Goal: Transaction & Acquisition: Book appointment/travel/reservation

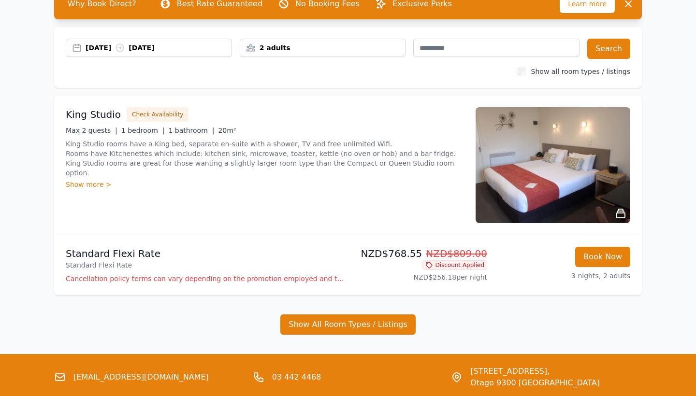
scroll to position [51, 0]
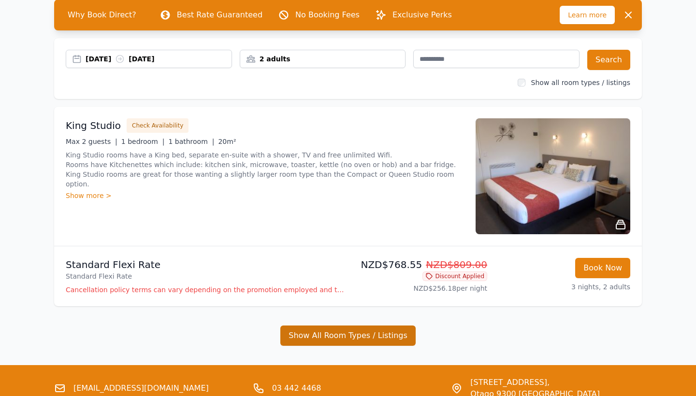
click at [359, 334] on button "Show All Room Types / Listings" at bounding box center [347, 336] width 135 height 20
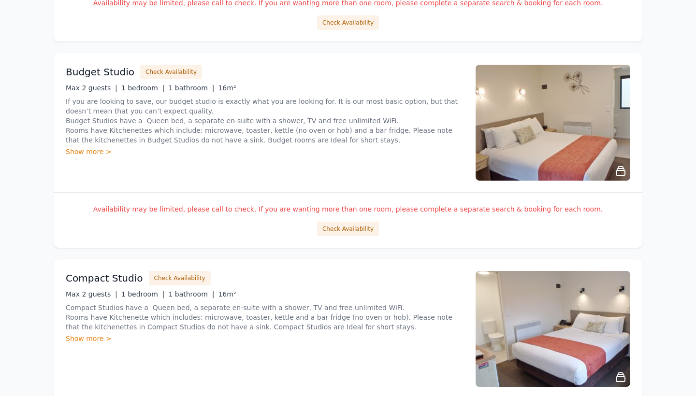
scroll to position [724, 0]
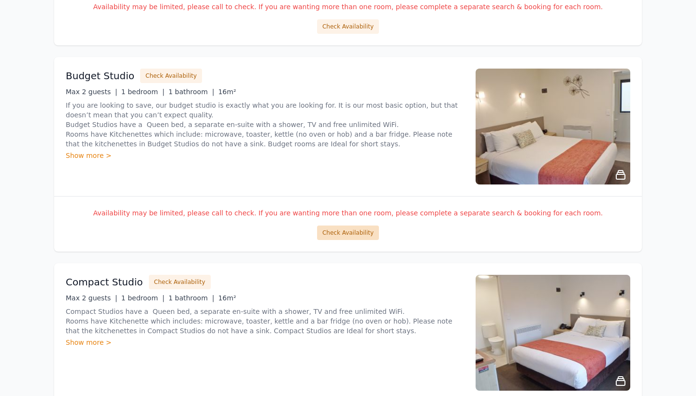
click at [349, 227] on button "Check Availability" at bounding box center [348, 233] width 62 height 14
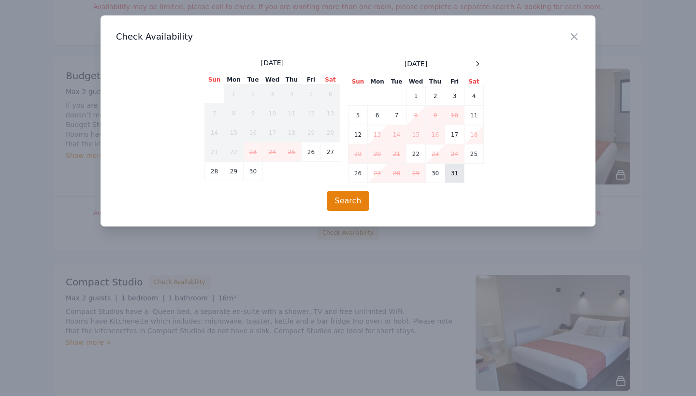
click at [450, 173] on td "31" at bounding box center [454, 173] width 19 height 19
click at [476, 66] on icon at bounding box center [477, 63] width 2 height 4
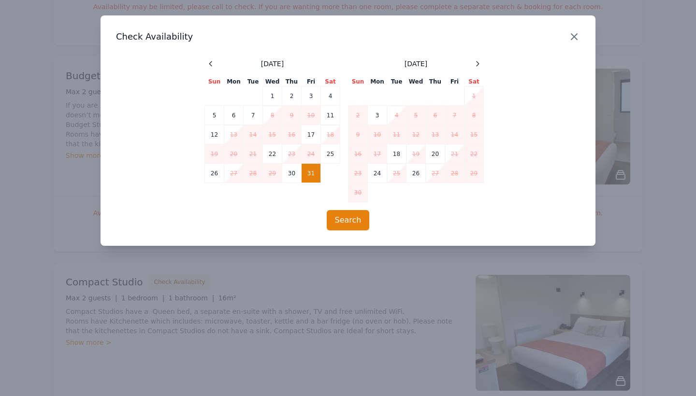
click at [578, 33] on icon "button" at bounding box center [574, 37] width 12 height 12
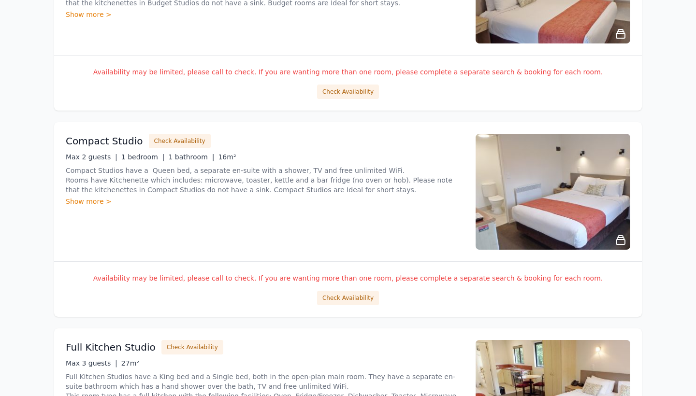
scroll to position [870, 0]
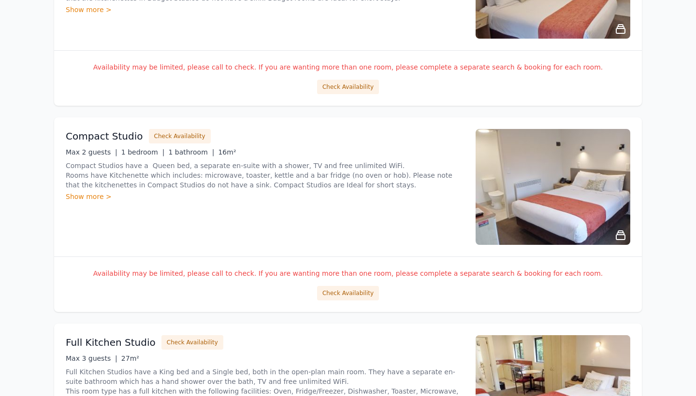
click at [350, 286] on div "Availability may be limited, please call to check. If you are wanting more than…" at bounding box center [348, 285] width 588 height 56
click at [350, 294] on button "Check Availability" at bounding box center [348, 293] width 62 height 14
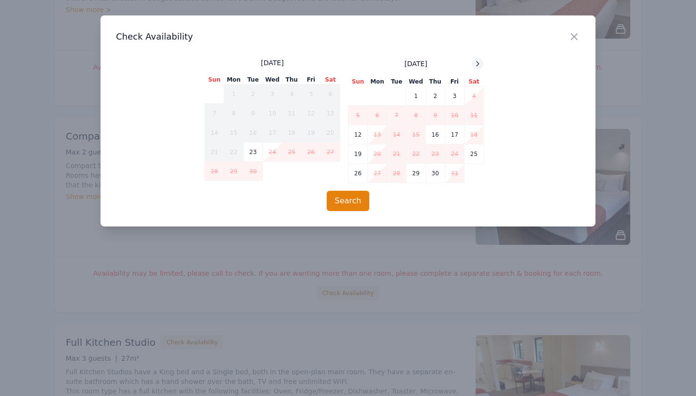
click at [474, 67] on icon at bounding box center [478, 64] width 8 height 8
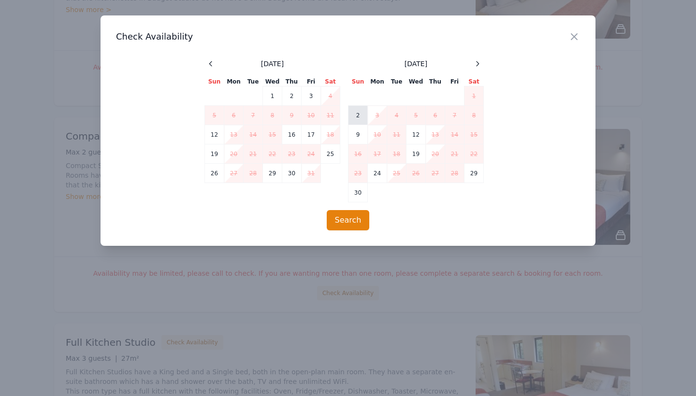
click at [358, 118] on td "2" at bounding box center [357, 115] width 19 height 19
click at [348, 222] on button "Search" at bounding box center [348, 220] width 43 height 20
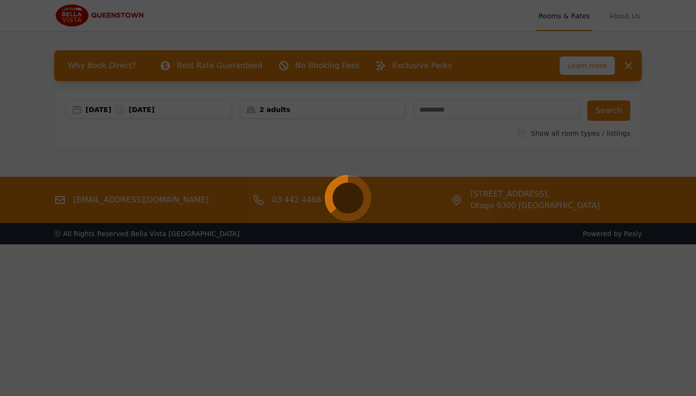
scroll to position [0, 0]
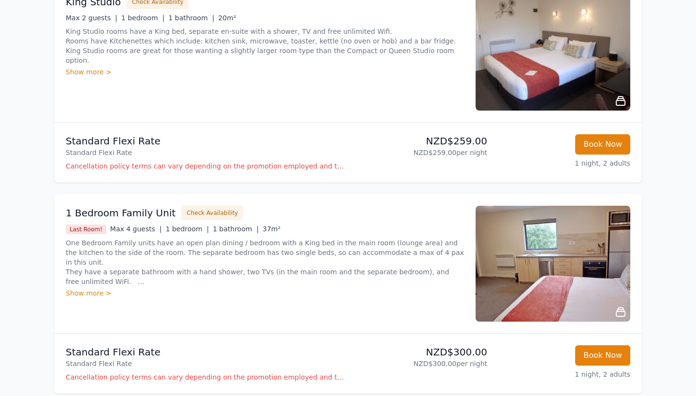
scroll to position [602, 0]
